Goal: Information Seeking & Learning: Learn about a topic

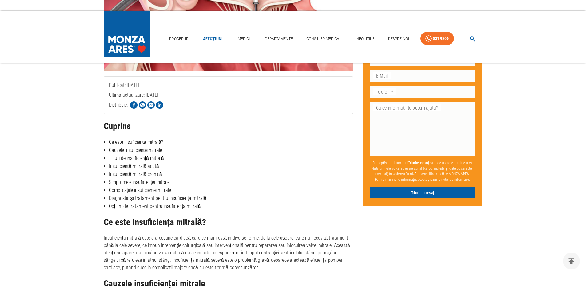
drag, startPoint x: 252, startPoint y: 252, endPoint x: 302, endPoint y: 252, distance: 50.2
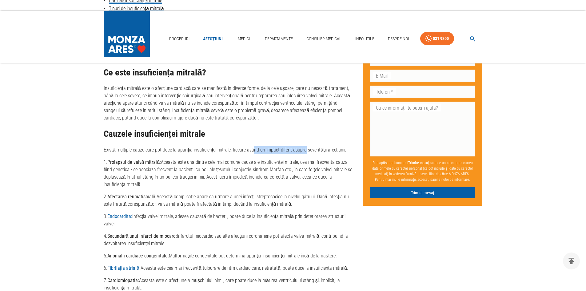
scroll to position [431, 0]
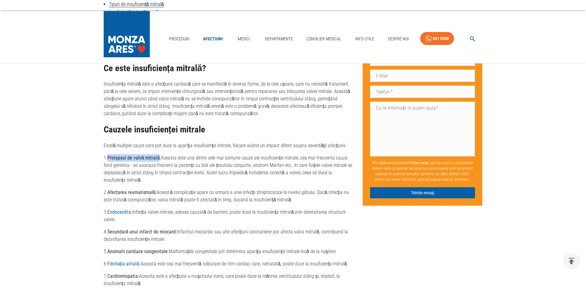
copy strong "Prolapsul de valvă mitrală"
drag, startPoint x: 158, startPoint y: 107, endPoint x: 109, endPoint y: 107, distance: 49.5
click at [109, 155] on strong "Prolapsul de valvă mitrală:" at bounding box center [134, 158] width 54 height 6
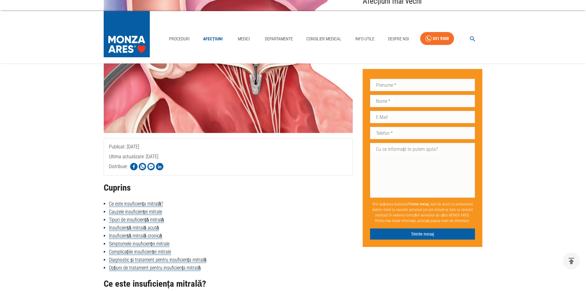
scroll to position [0, 0]
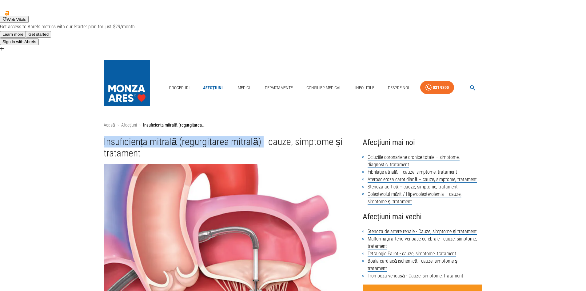
copy h1 "Insuficiența mitrală (regurgitarea mitrală)"
drag, startPoint x: 104, startPoint y: 89, endPoint x: 262, endPoint y: 91, distance: 157.9
click at [262, 136] on h1 "Insuficiența mitrală (regurgitarea mitrală) - cauze, simptome și tratament" at bounding box center [229, 147] width 250 height 23
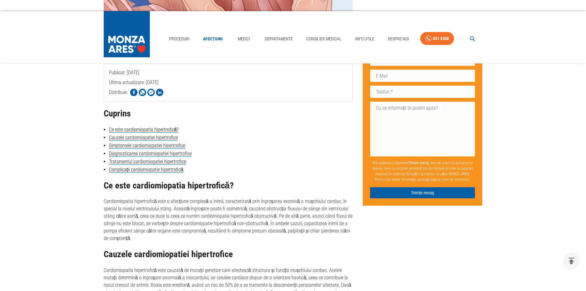
scroll to position [338, 0]
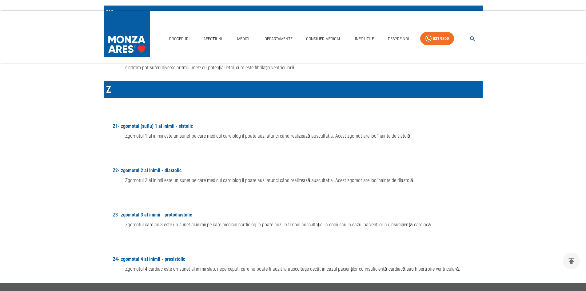
scroll to position [9467, 0]
